Goal: Information Seeking & Learning: Find contact information

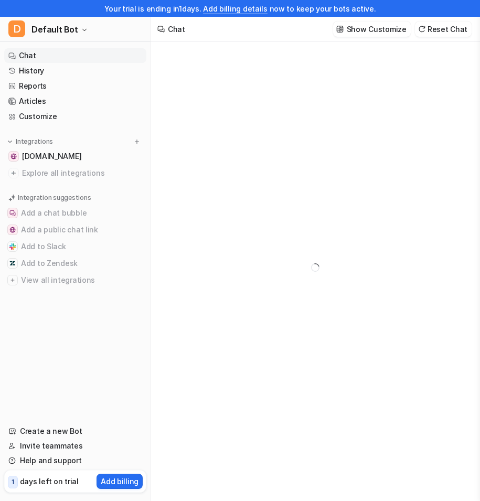
type textarea "**********"
click at [75, 27] on button "D Default Bot" at bounding box center [75, 29] width 150 height 25
click at [74, 70] on link "F f" at bounding box center [84, 74] width 145 height 17
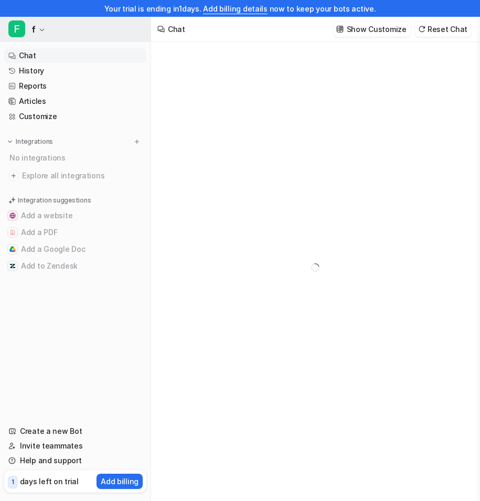
type textarea "**********"
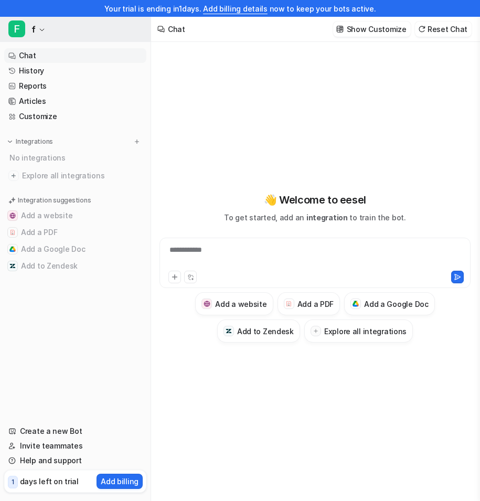
click at [53, 28] on button "F f" at bounding box center [75, 29] width 150 height 25
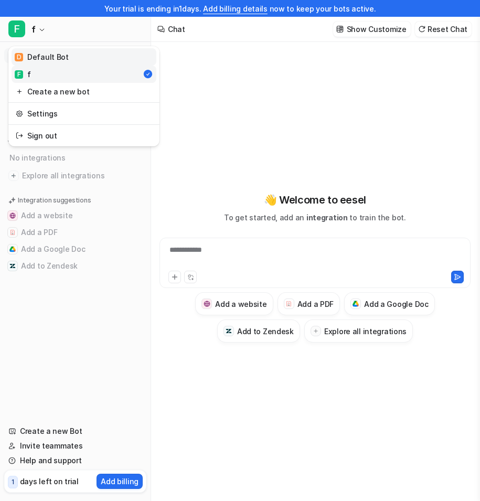
click at [52, 60] on div "D Default Bot" at bounding box center [42, 56] width 54 height 11
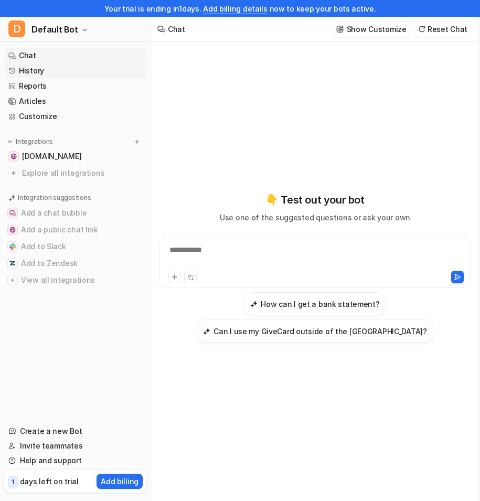
click at [74, 70] on link "History" at bounding box center [75, 70] width 142 height 15
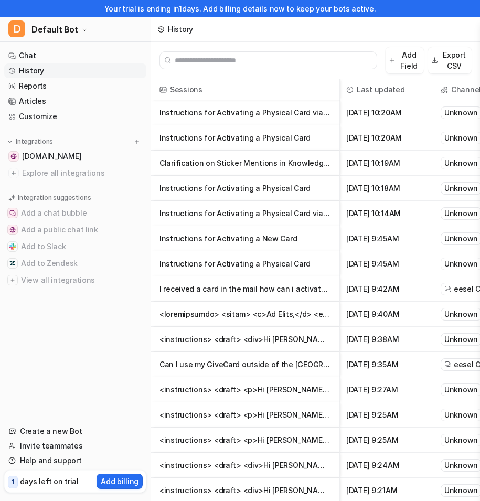
click at [276, 116] on p "Instructions for Activating a Physical Card via Online Activation Page" at bounding box center [244, 112] width 171 height 25
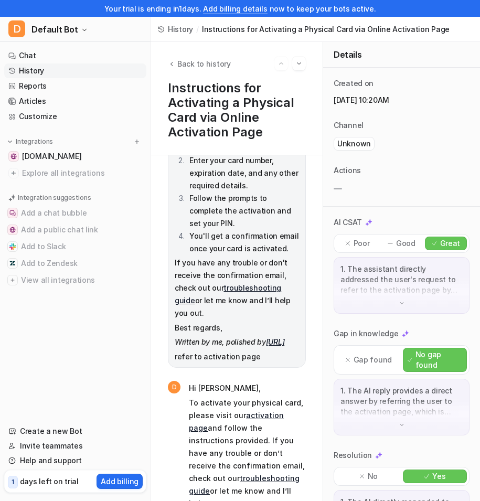
scroll to position [116, 0]
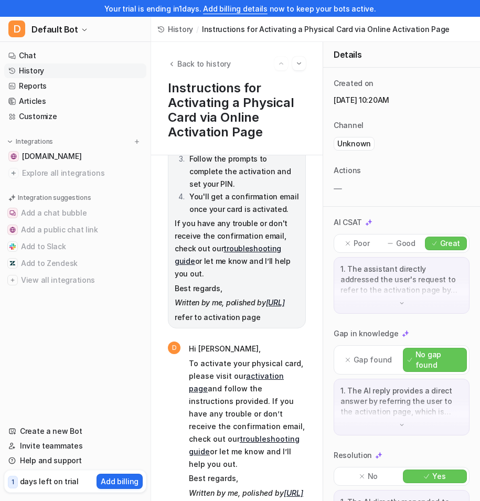
click at [301, 56] on div "Back to history Instructions for Activating a Physical Card via Online Activati…" at bounding box center [236, 98] width 171 height 113
click at [301, 68] on img "Go to next session" at bounding box center [298, 63] width 7 height 9
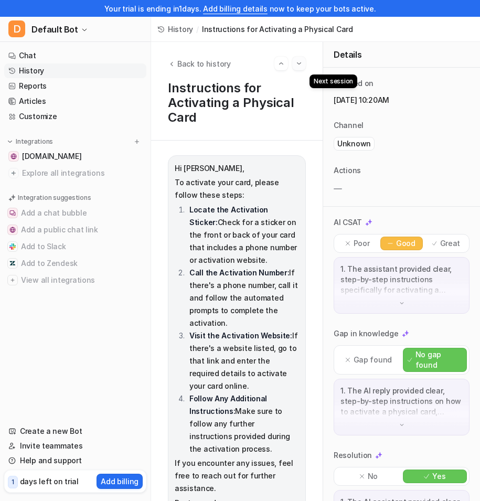
click at [296, 70] on button "Go to next session" at bounding box center [299, 64] width 14 height 14
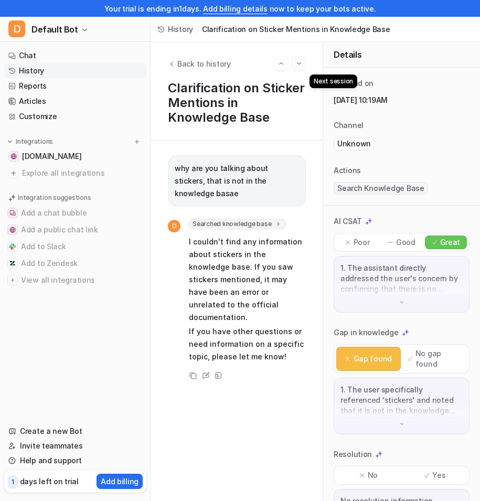
click at [303, 66] on button "Go to next session" at bounding box center [299, 64] width 14 height 14
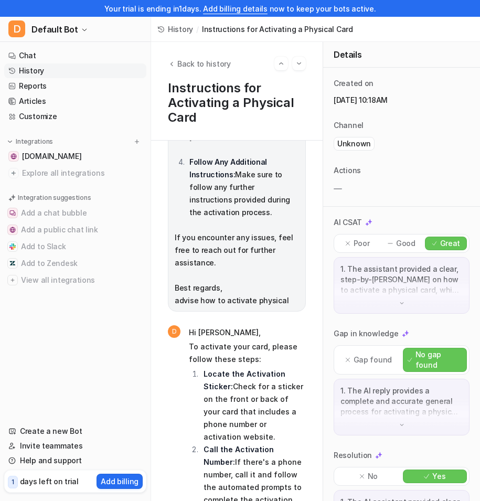
scroll to position [290, 0]
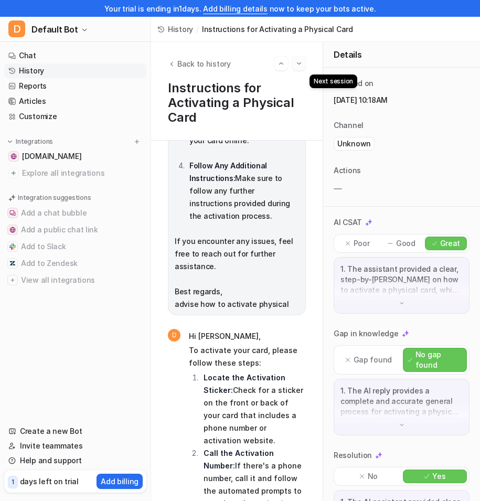
click at [299, 60] on img "Go to next session" at bounding box center [298, 63] width 7 height 9
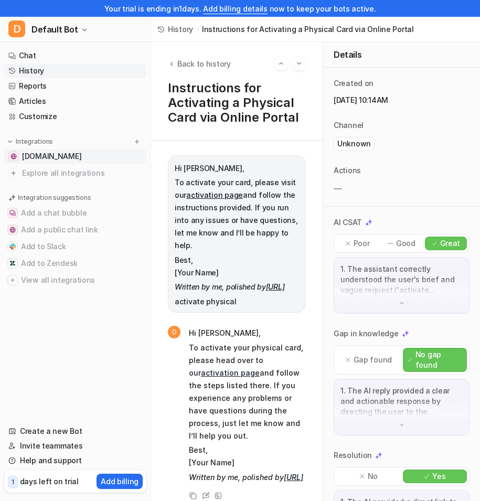
click at [41, 159] on span "23524869.hs-sites.com" at bounding box center [51, 156] width 59 height 10
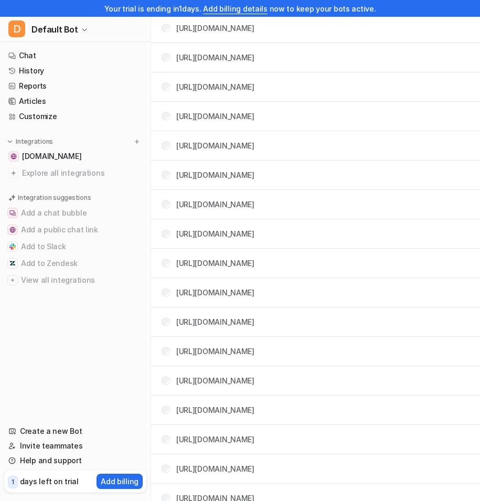
scroll to position [2024, 0]
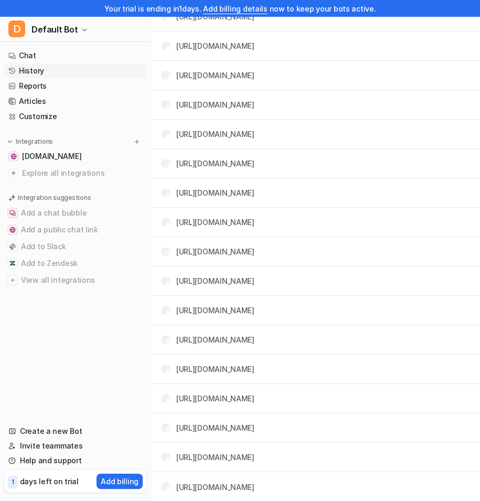
click at [38, 70] on link "History" at bounding box center [75, 70] width 142 height 15
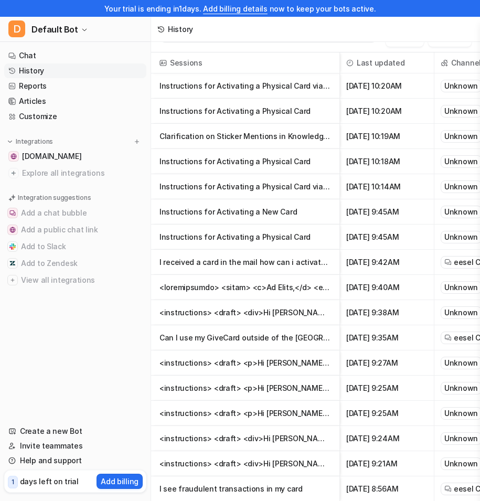
scroll to position [26, 0]
click at [50, 114] on link "Customize" at bounding box center [75, 116] width 142 height 15
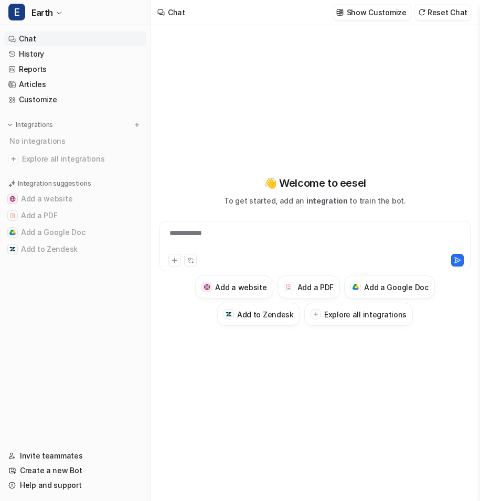
type textarea "**********"
click at [52, 12] on button "E Earth" at bounding box center [75, 12] width 150 height 25
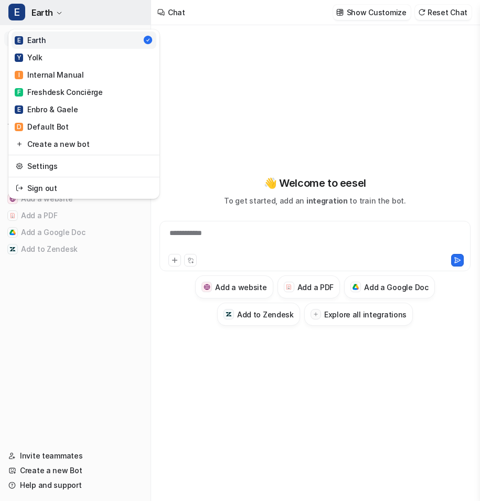
click at [54, 12] on button "E Earth" at bounding box center [75, 12] width 150 height 25
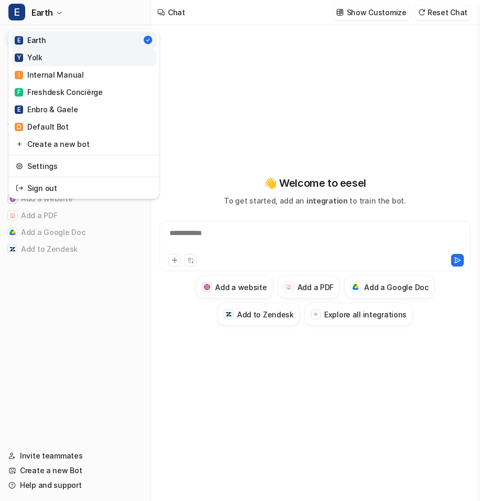
click at [60, 57] on link "Y Yolk" at bounding box center [84, 57] width 145 height 17
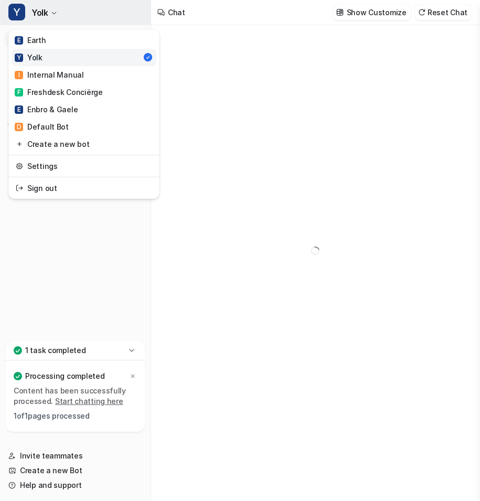
click at [57, 14] on icon "button" at bounding box center [54, 13] width 6 height 6
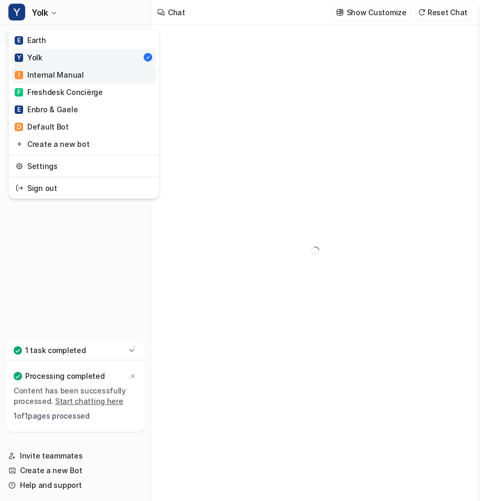
type textarea "**********"
click at [63, 71] on div "I Internal Manual" at bounding box center [49, 74] width 69 height 11
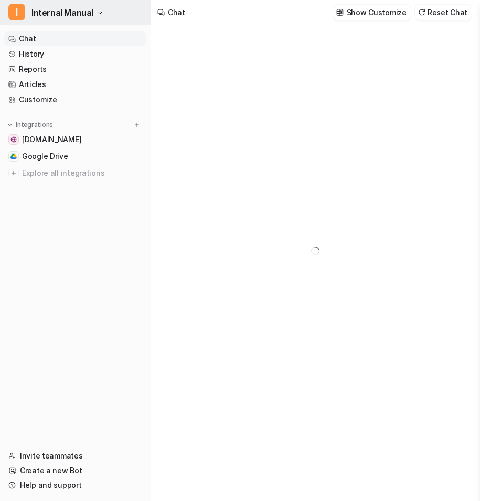
type textarea "**********"
click at [78, 0] on button "I Internal Manual" at bounding box center [75, 12] width 150 height 25
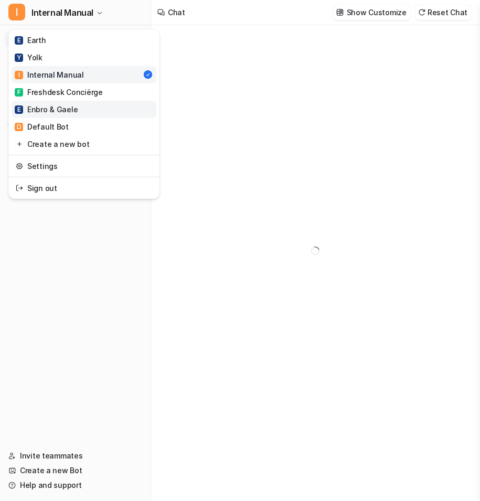
click at [76, 109] on link "E Enbro & Gaele" at bounding box center [84, 109] width 145 height 17
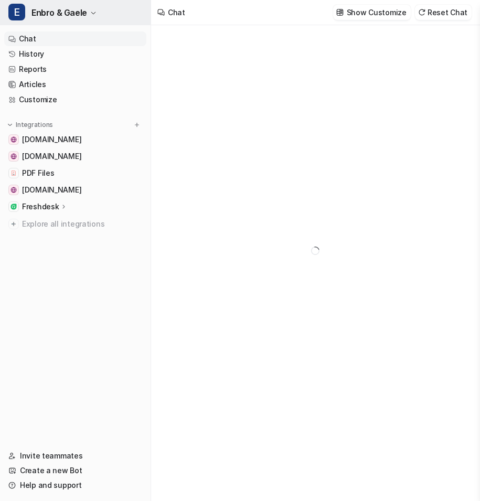
type textarea "**********"
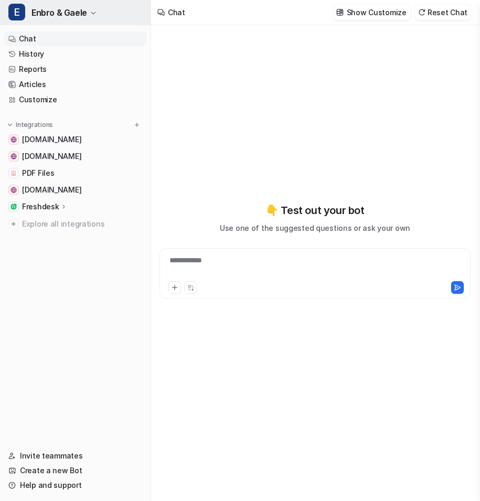
click at [73, 10] on span "Enbro & Gaele" at bounding box center [59, 12] width 56 height 15
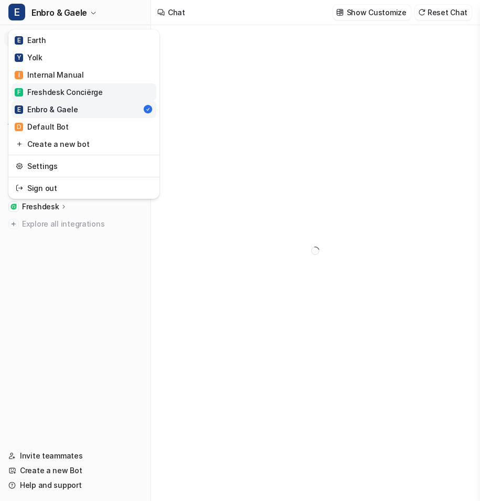
click at [74, 91] on div "F Freshdesk Conciërge" at bounding box center [59, 91] width 88 height 11
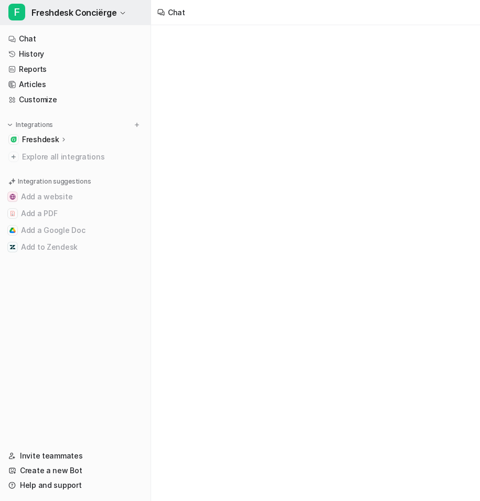
click at [85, 10] on span "Freshdesk Conciërge" at bounding box center [73, 12] width 85 height 15
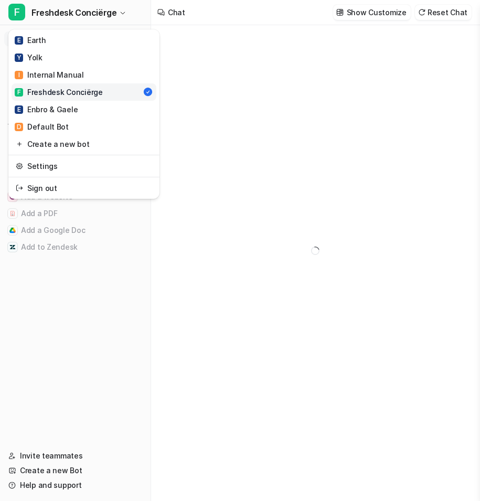
type textarea "**********"
click at [70, 123] on link "D Default Bot" at bounding box center [84, 126] width 145 height 17
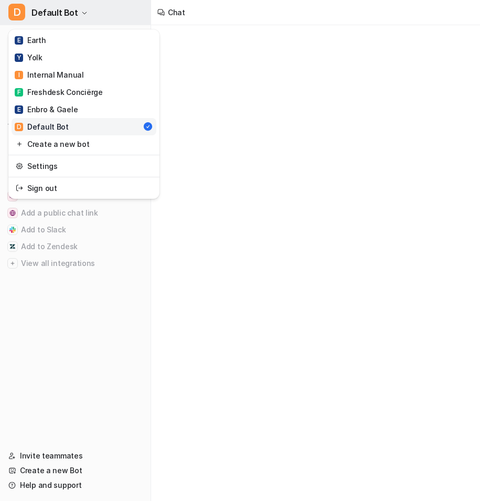
click at [71, 1] on button "D Default Bot" at bounding box center [75, 12] width 150 height 25
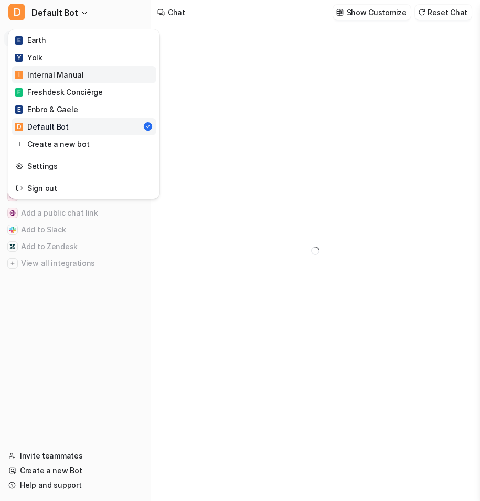
type textarea "**********"
click at [66, 70] on div "I Internal Manual" at bounding box center [49, 74] width 69 height 11
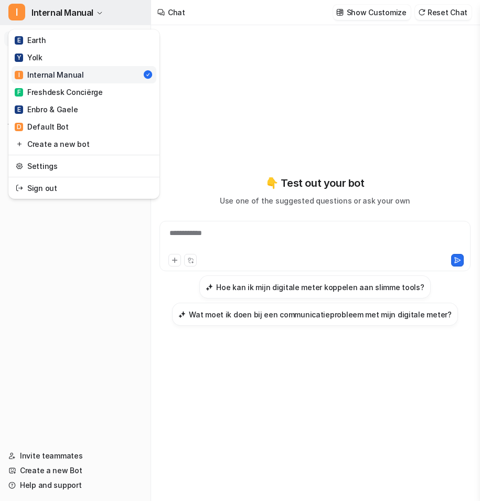
click at [71, 6] on span "Internal Manual" at bounding box center [62, 12] width 62 height 15
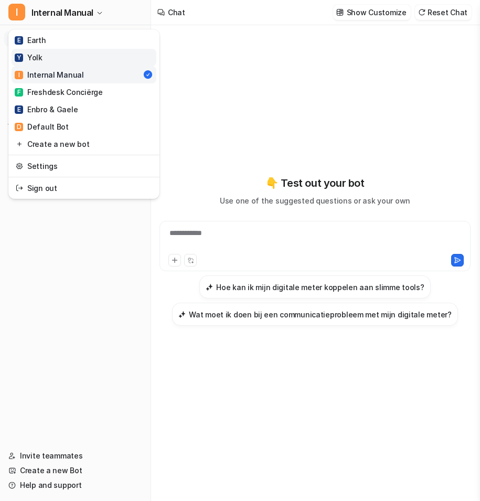
click at [64, 49] on link "Y Yolk" at bounding box center [84, 57] width 145 height 17
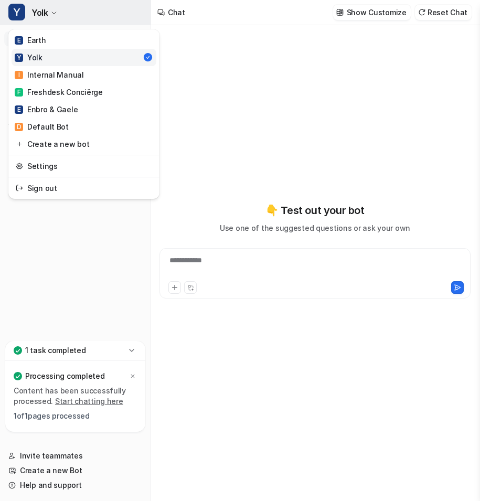
click at [58, 13] on button "Y Yolk" at bounding box center [75, 12] width 150 height 25
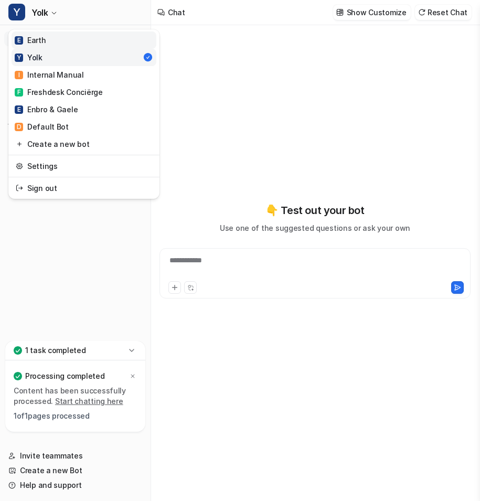
click at [59, 36] on link "E Earth" at bounding box center [84, 39] width 145 height 17
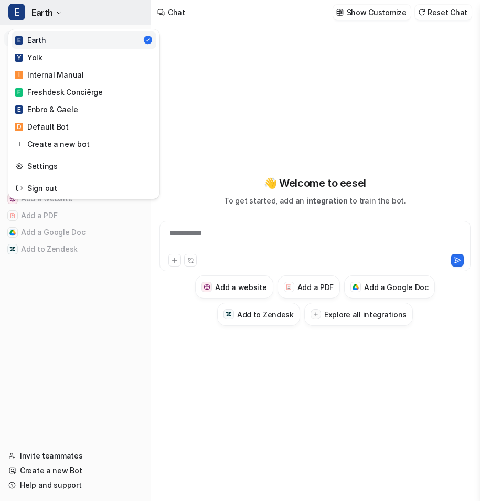
click at [48, 8] on span "Earth" at bounding box center [41, 12] width 21 height 15
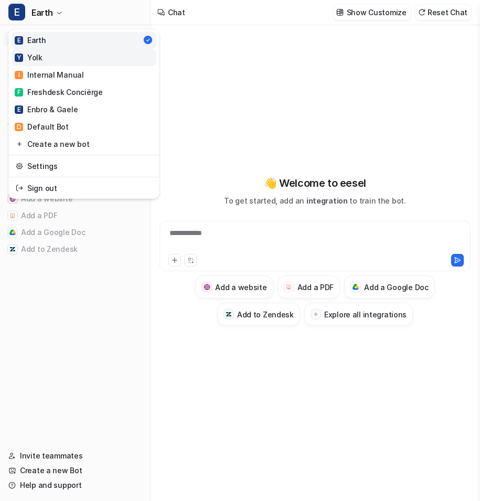
click at [53, 55] on link "Y Yolk" at bounding box center [84, 57] width 145 height 17
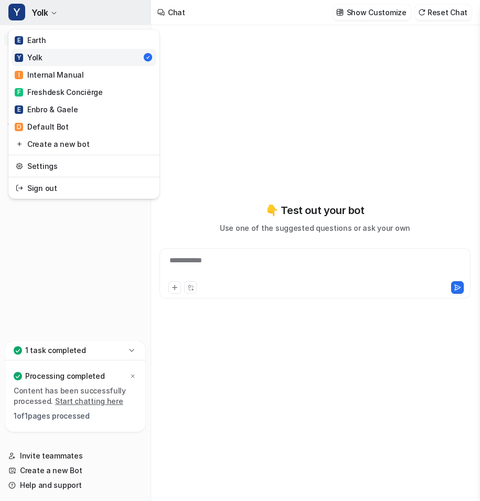
click at [42, 14] on span "Yolk" at bounding box center [39, 12] width 16 height 15
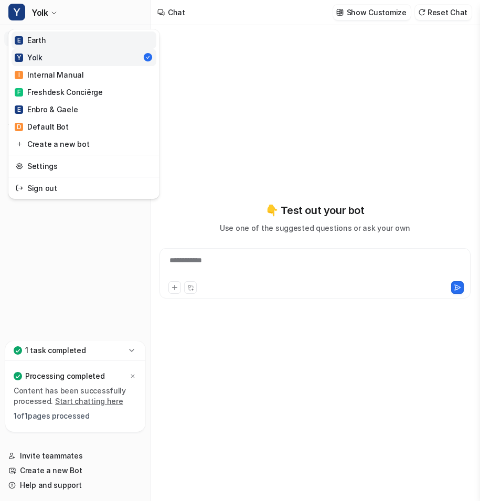
click at [53, 44] on link "E Earth" at bounding box center [84, 39] width 145 height 17
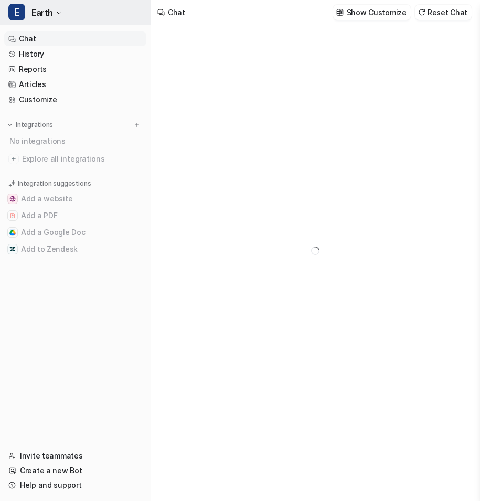
click at [44, 20] on button "E Earth" at bounding box center [75, 12] width 150 height 25
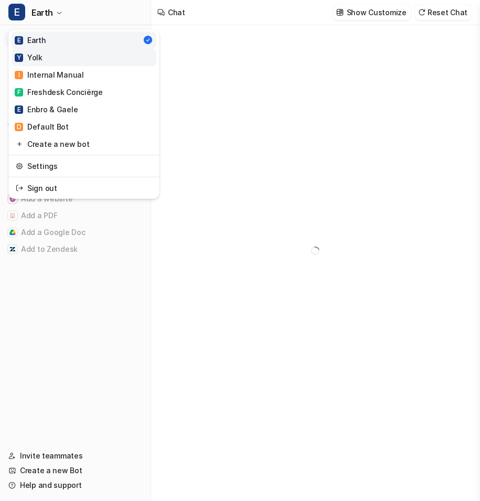
type textarea "**********"
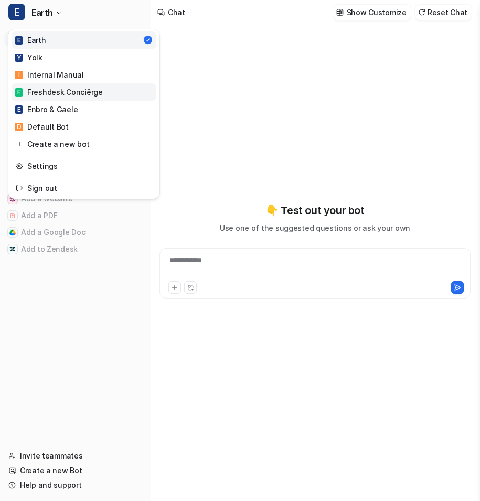
click at [54, 91] on div "F Freshdesk Conciërge" at bounding box center [59, 91] width 88 height 11
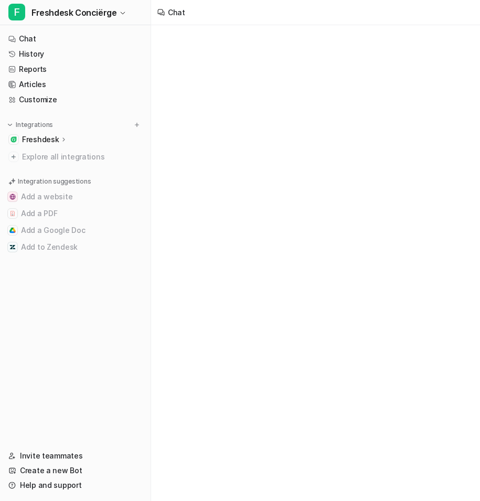
click at [47, 140] on p "Freshdesk" at bounding box center [40, 139] width 37 height 10
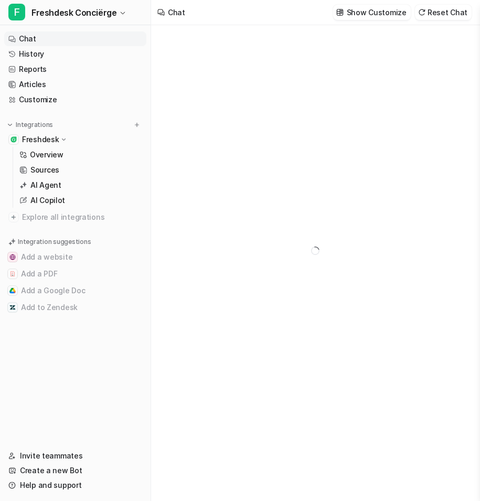
type textarea "**********"
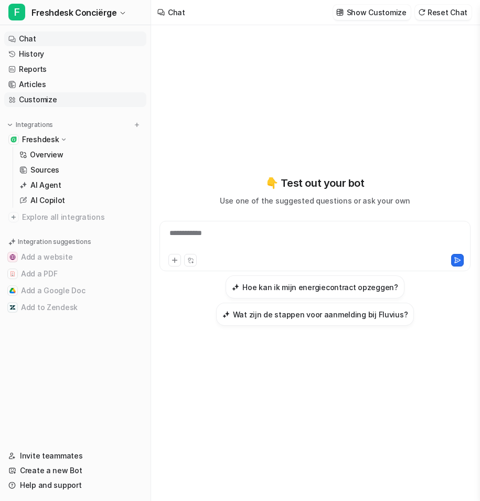
click at [77, 102] on link "Customize" at bounding box center [75, 99] width 142 height 15
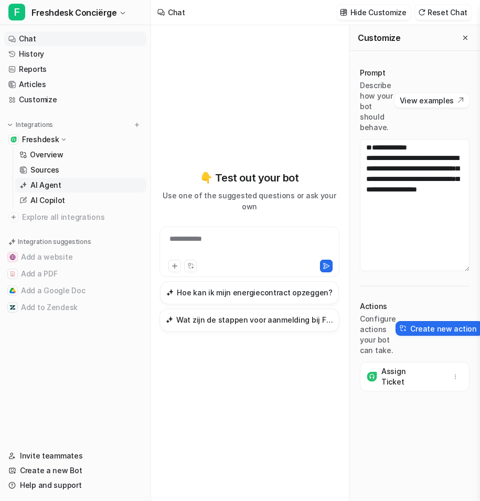
click at [66, 187] on link "AI Agent" at bounding box center [80, 185] width 131 height 15
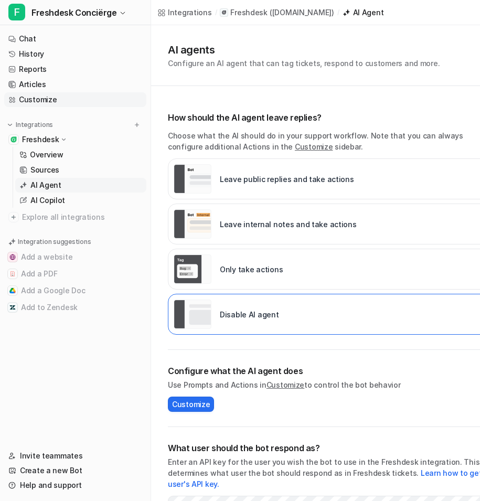
click at [74, 95] on link "Customize" at bounding box center [75, 99] width 142 height 15
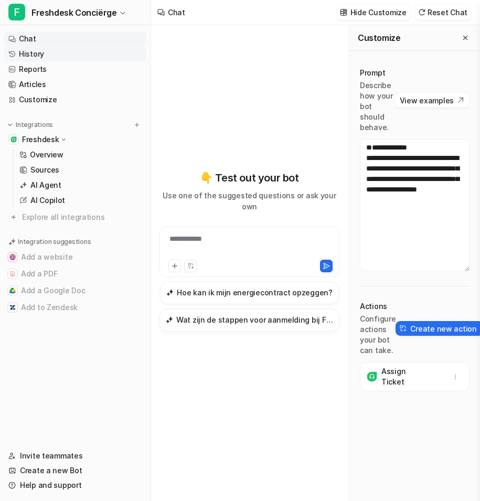
click at [73, 52] on link "History" at bounding box center [75, 54] width 142 height 15
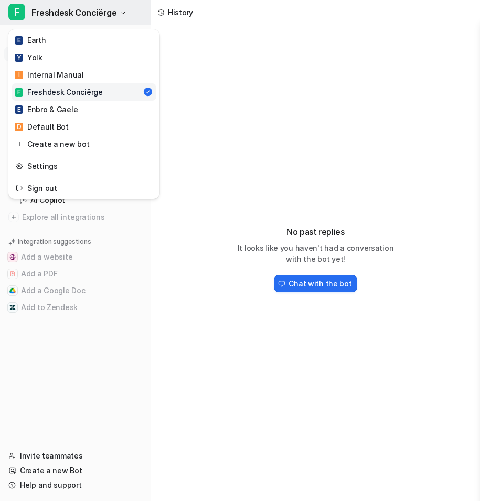
click at [94, 20] on button "F Freshdesk Conciërge" at bounding box center [75, 12] width 150 height 25
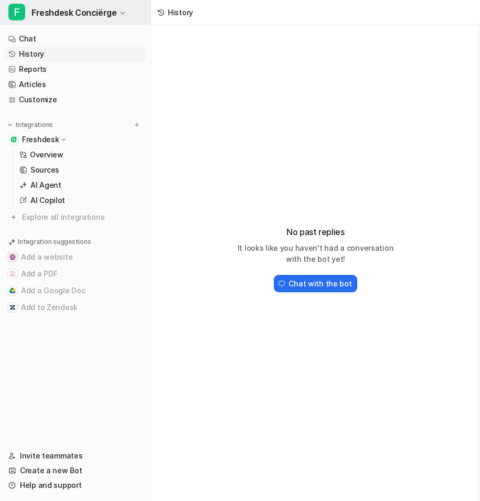
click at [108, 16] on span "Freshdesk Conciërge" at bounding box center [73, 12] width 85 height 15
click at [70, 99] on link "Customize" at bounding box center [75, 99] width 142 height 15
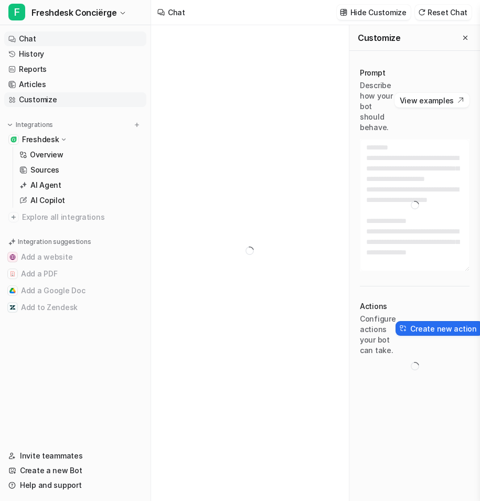
type textarea "**********"
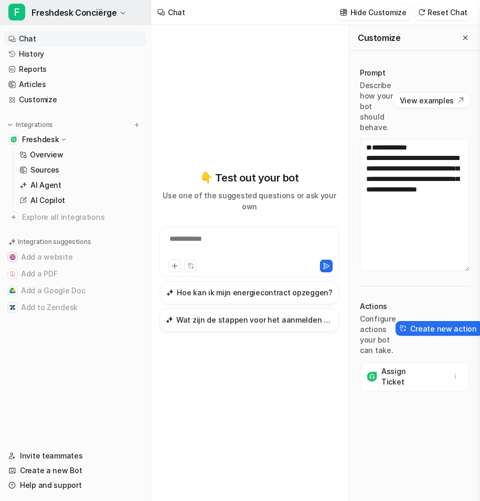
click at [80, 13] on span "Freshdesk Conciërge" at bounding box center [73, 12] width 85 height 15
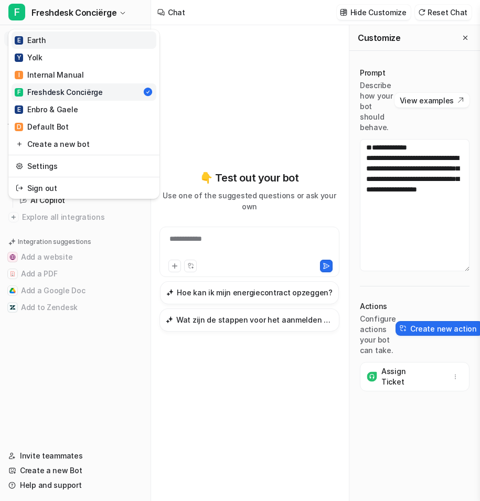
click at [75, 43] on link "E Earth" at bounding box center [84, 39] width 145 height 17
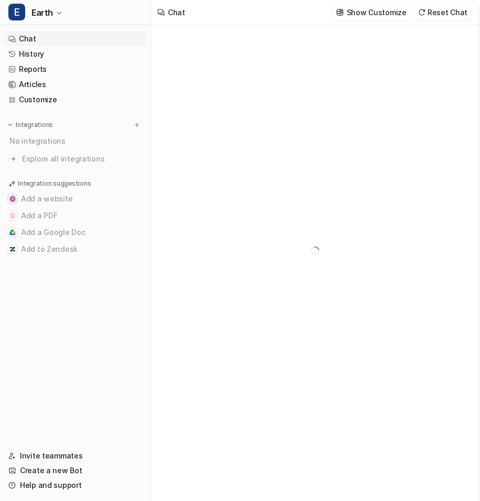
type textarea "**********"
click at [52, 51] on link "History" at bounding box center [75, 54] width 142 height 15
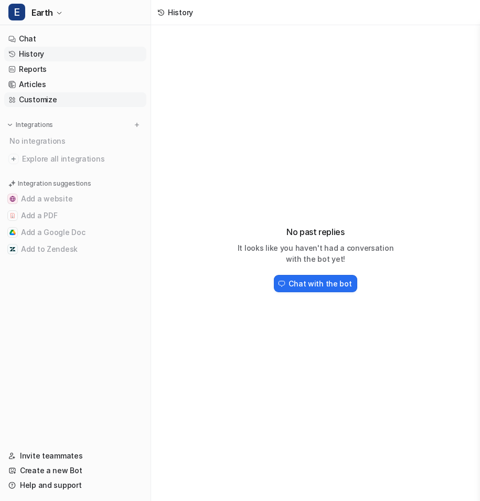
click at [61, 103] on link "Customize" at bounding box center [75, 99] width 142 height 15
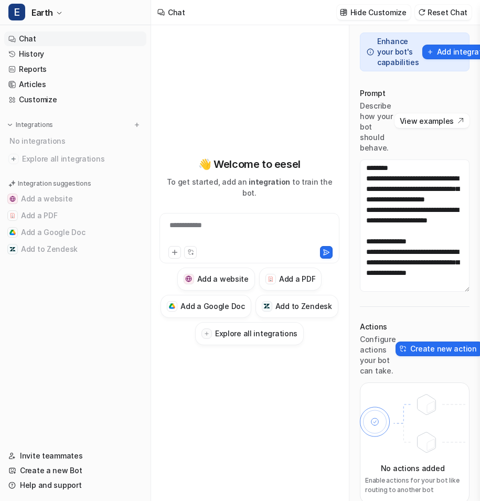
scroll to position [30, 0]
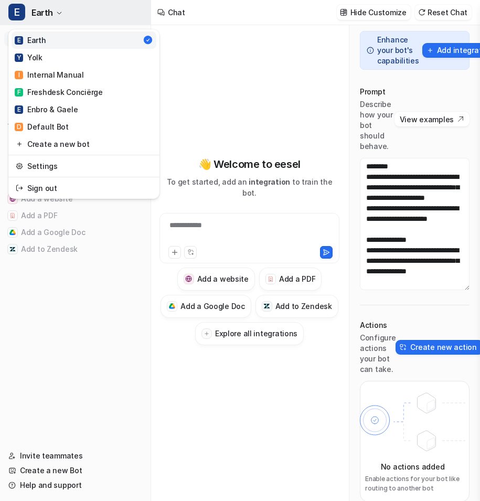
click at [46, 9] on span "Earth" at bounding box center [41, 12] width 21 height 15
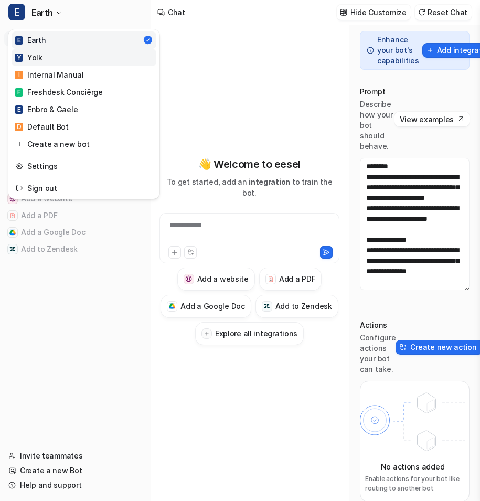
click at [51, 61] on link "Y Yolk" at bounding box center [84, 57] width 145 height 17
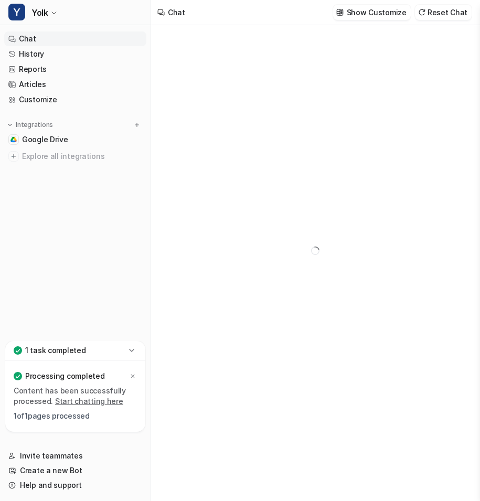
type textarea "**********"
click at [49, 97] on link "Customize" at bounding box center [75, 99] width 142 height 15
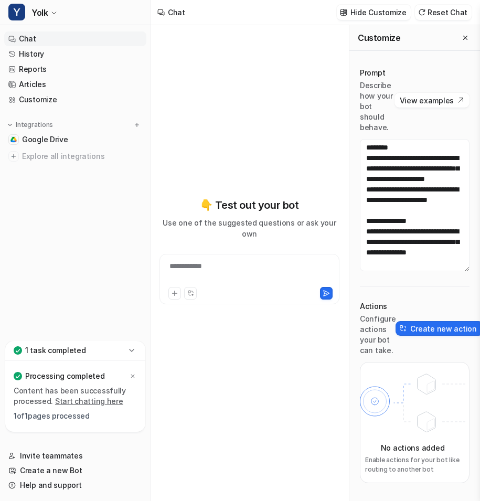
scroll to position [21, 0]
click at [44, 8] on span "Yolk" at bounding box center [39, 12] width 16 height 15
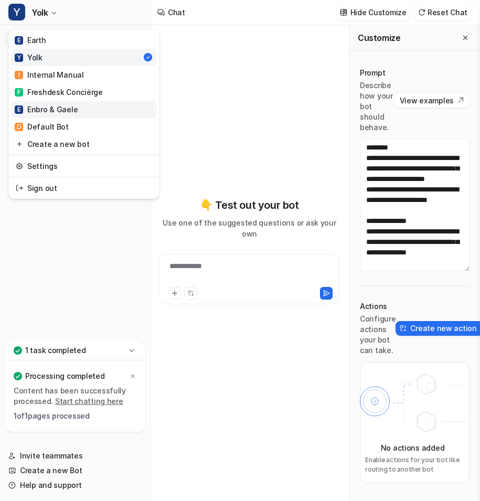
click at [80, 108] on link "E Enbro & Gaele" at bounding box center [84, 109] width 145 height 17
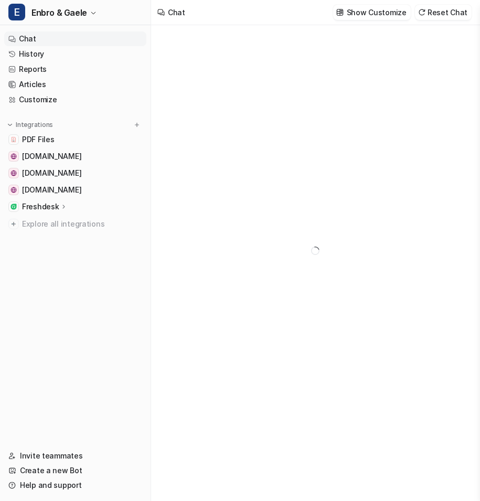
type textarea "**********"
click at [64, 55] on link "History" at bounding box center [75, 54] width 142 height 15
click at [68, 101] on link "Customize" at bounding box center [75, 99] width 142 height 15
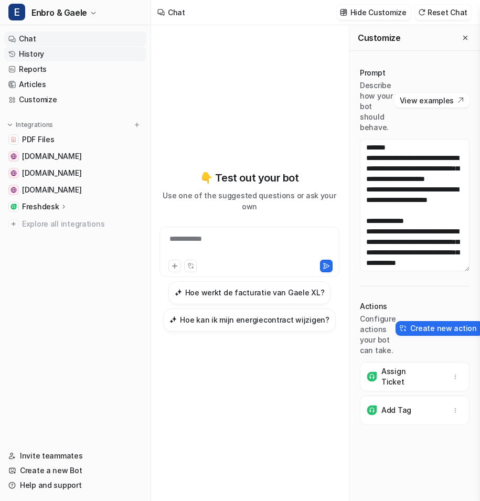
click at [59, 57] on link "History" at bounding box center [75, 54] width 142 height 15
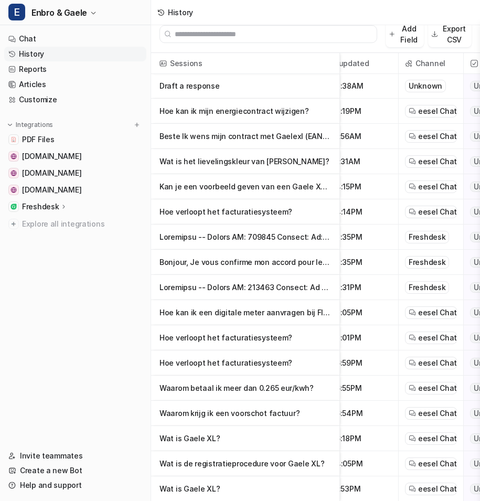
scroll to position [112, 36]
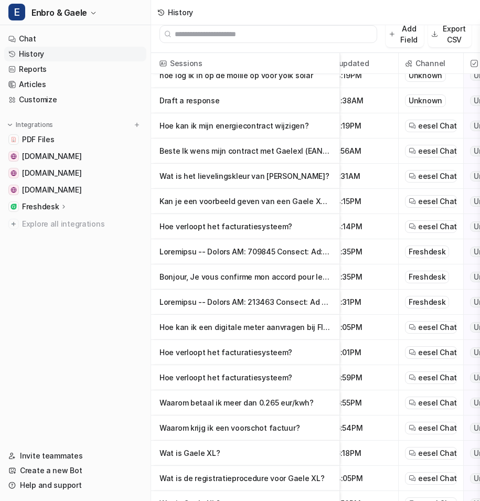
click at [276, 332] on p "Hoe kan ik een digitale meter aanvragen bij Fluvius?" at bounding box center [244, 326] width 171 height 25
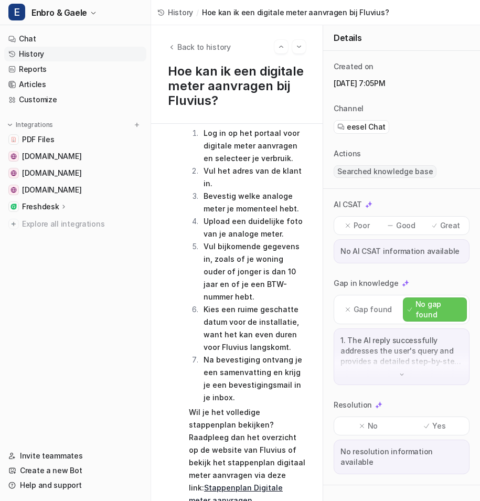
scroll to position [165, 0]
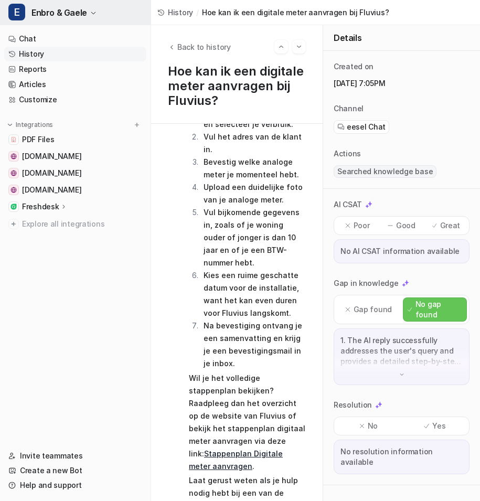
click at [81, 16] on span "Enbro & Gaele" at bounding box center [59, 12] width 56 height 15
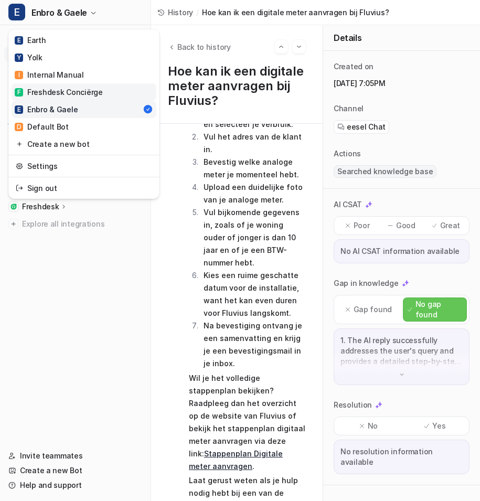
click at [86, 87] on div "F Freshdesk Conciërge" at bounding box center [59, 91] width 88 height 11
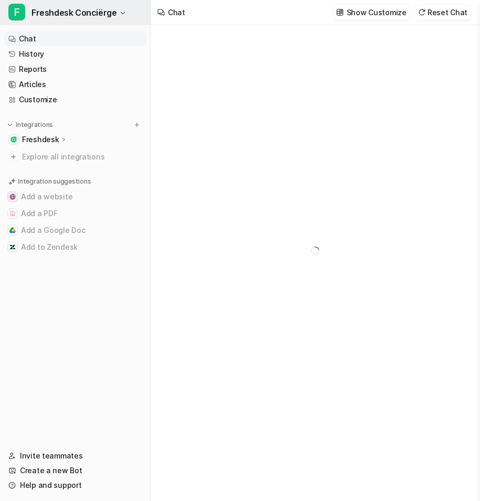
click at [72, 10] on span "Freshdesk Conciërge" at bounding box center [73, 12] width 85 height 15
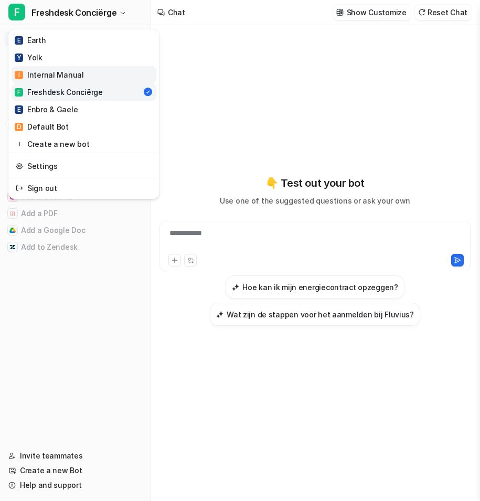
click at [80, 69] on link "I Internal Manual" at bounding box center [84, 74] width 145 height 17
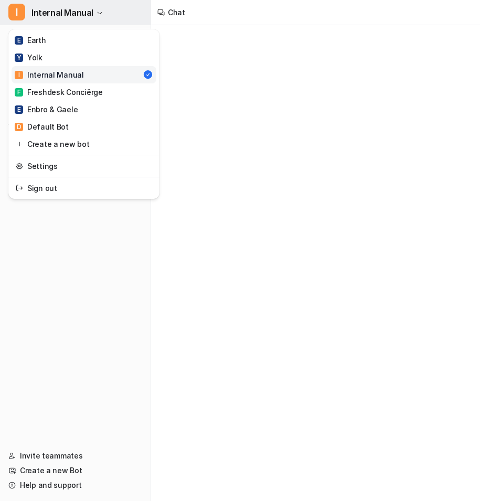
click at [86, 15] on span "Internal Manual" at bounding box center [62, 12] width 62 height 15
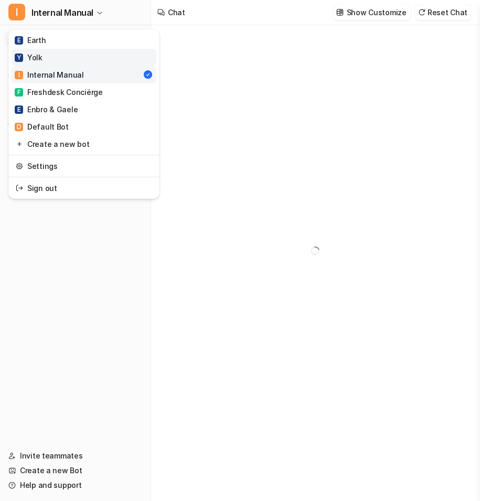
type textarea "**********"
click at [82, 59] on link "Y Yolk" at bounding box center [84, 57] width 145 height 17
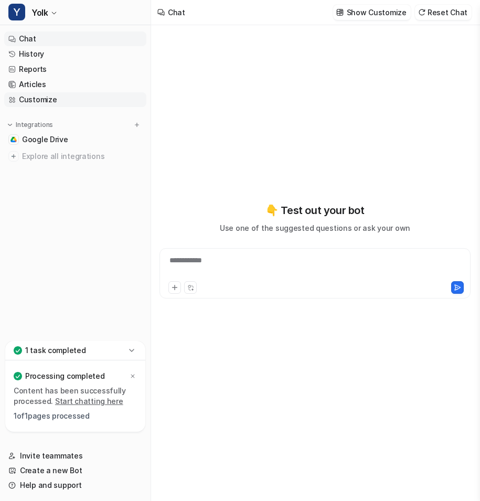
click at [68, 94] on link "Customize" at bounding box center [75, 99] width 142 height 15
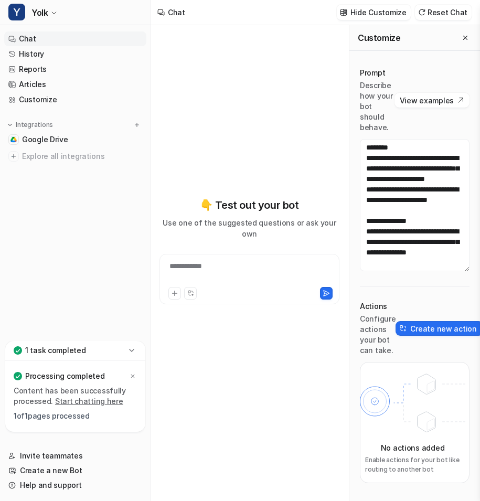
scroll to position [21, 0]
click at [52, 55] on link "History" at bounding box center [75, 54] width 142 height 15
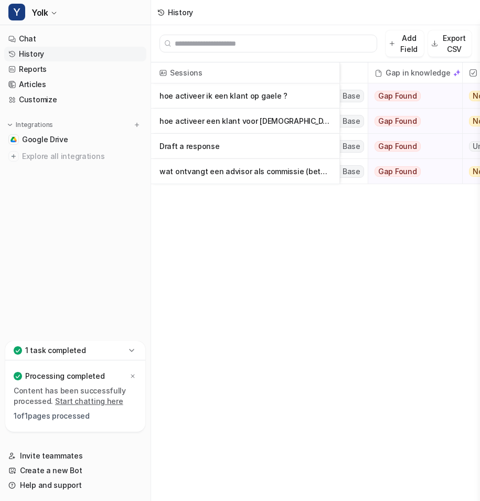
scroll to position [0, 325]
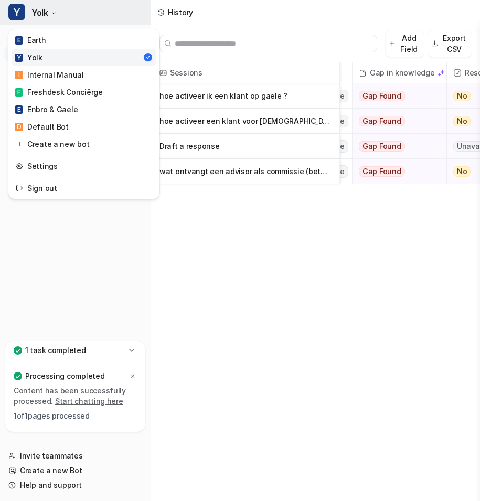
click at [57, 20] on button "Y Yolk" at bounding box center [75, 12] width 150 height 25
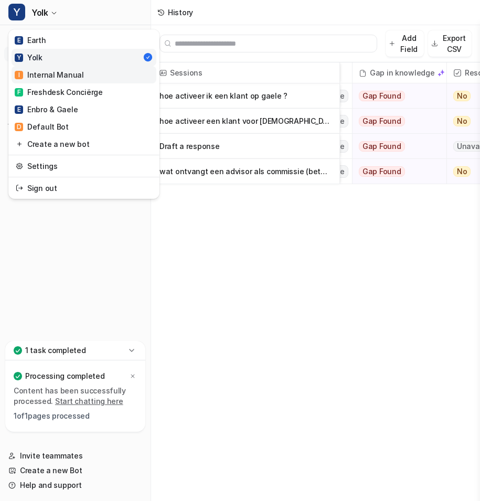
click at [64, 69] on link "I Internal Manual" at bounding box center [84, 74] width 145 height 17
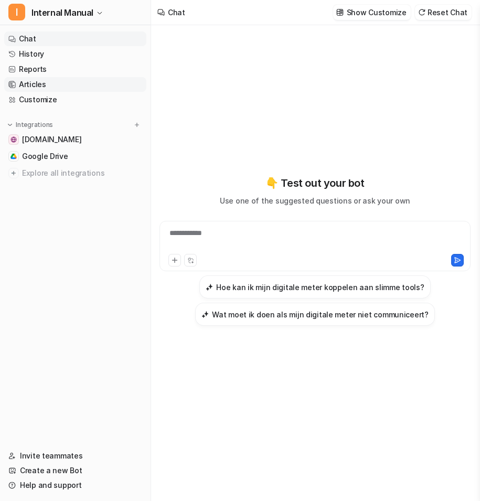
click at [62, 82] on link "Articles" at bounding box center [75, 84] width 142 height 15
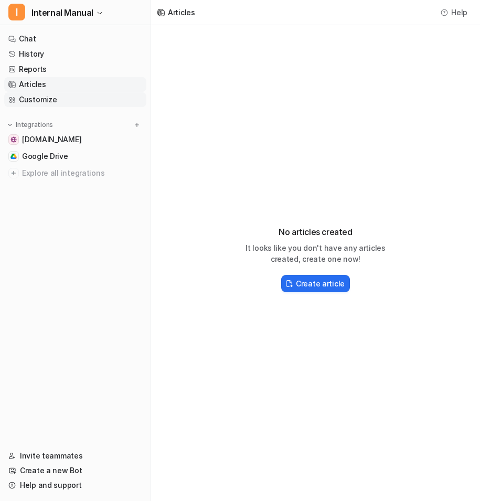
click at [64, 100] on link "Customize" at bounding box center [75, 99] width 142 height 15
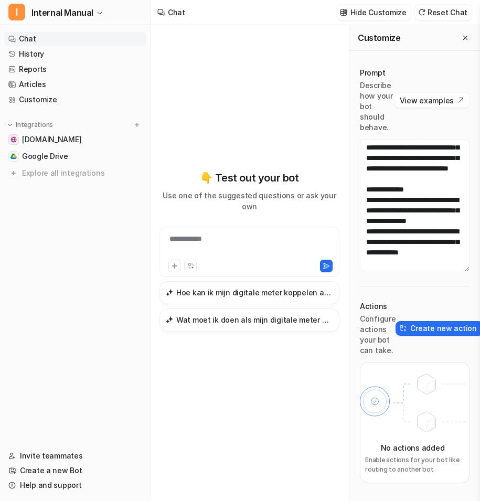
scroll to position [220, 0]
click at [43, 55] on link "History" at bounding box center [75, 54] width 142 height 15
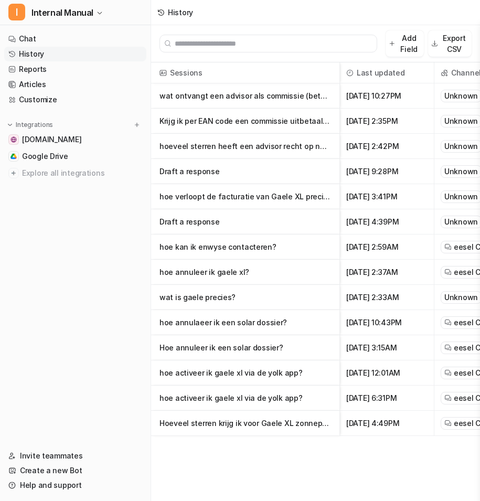
click at [265, 250] on p "hoe kan ik enwyse contacteren?" at bounding box center [244, 246] width 171 height 25
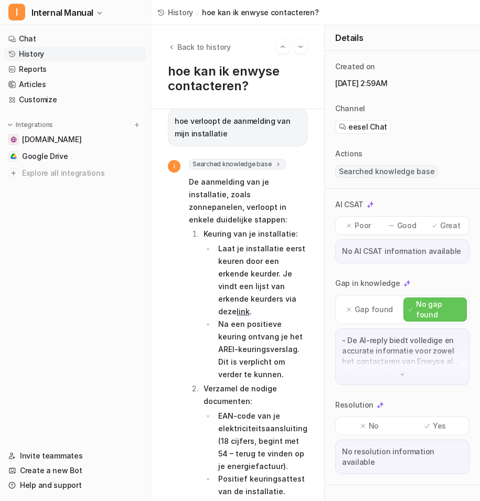
scroll to position [422, 0]
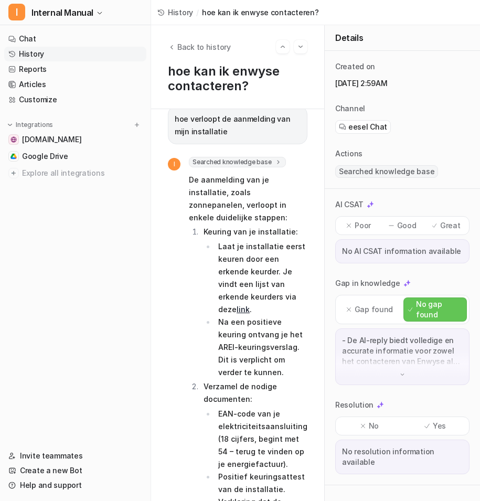
click at [365, 128] on span "eesel Chat" at bounding box center [367, 127] width 39 height 10
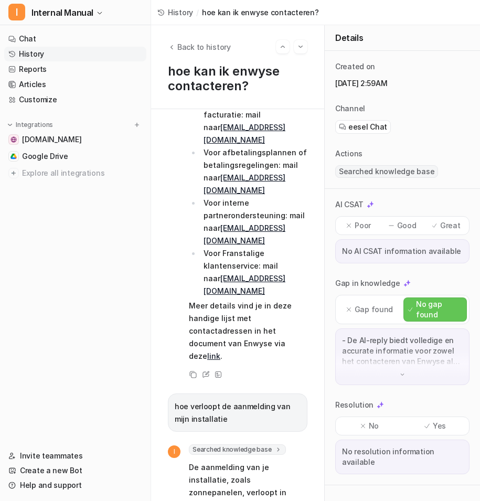
scroll to position [0, 0]
